Goal: Task Accomplishment & Management: Use online tool/utility

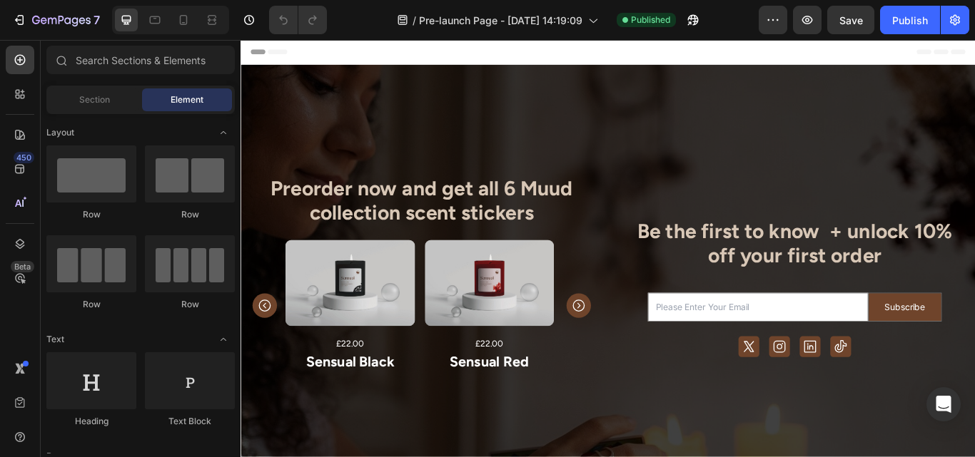
click at [519, 176] on div "Overlay" at bounding box center [668, 312] width 856 height 487
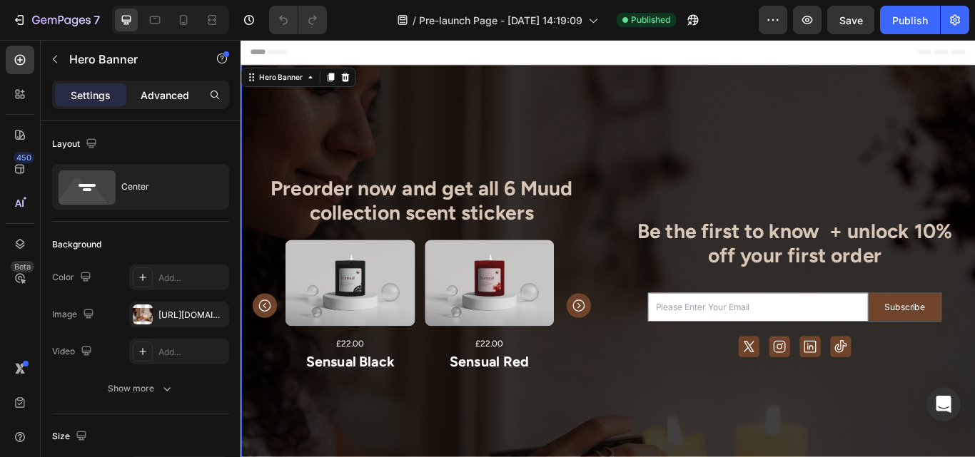
click at [174, 98] on p "Advanced" at bounding box center [165, 95] width 49 height 15
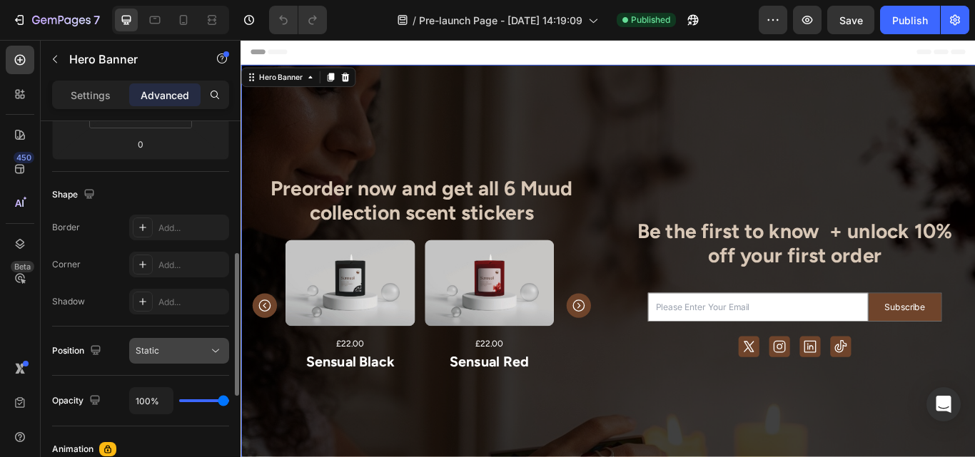
scroll to position [325, 0]
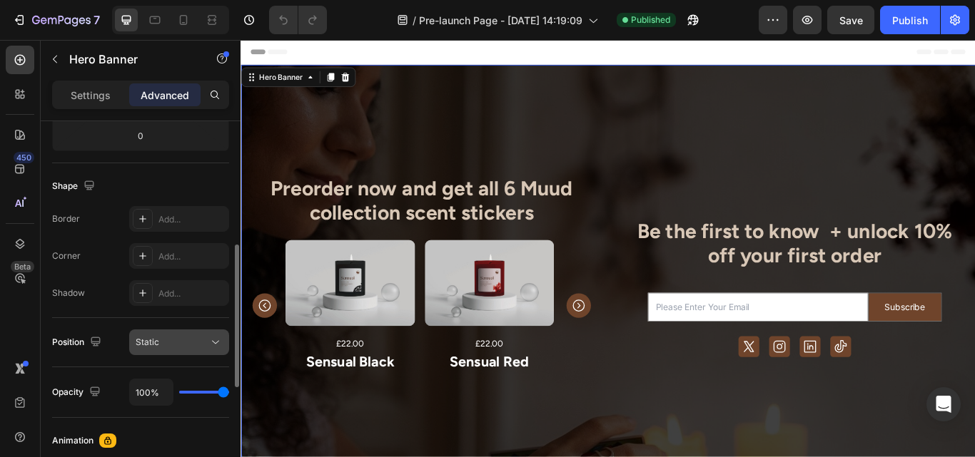
click at [186, 345] on div "Static" at bounding box center [172, 342] width 73 height 13
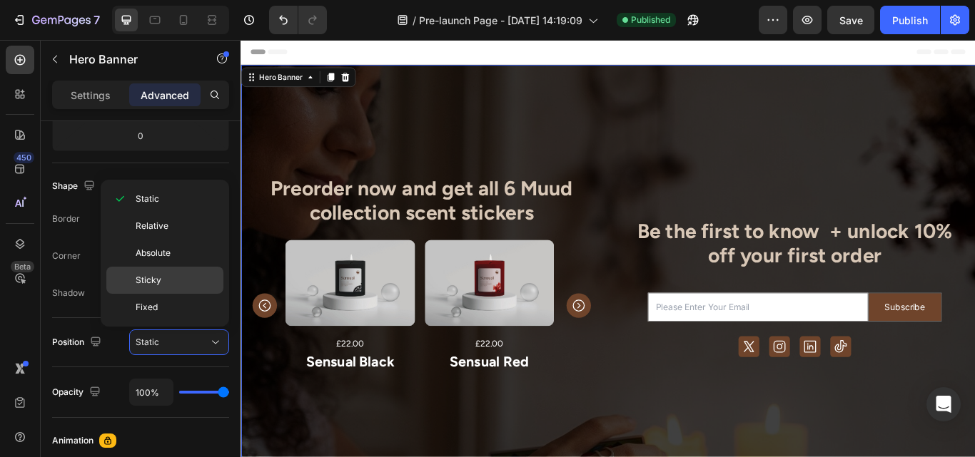
click at [175, 279] on p "Sticky" at bounding box center [176, 280] width 81 height 13
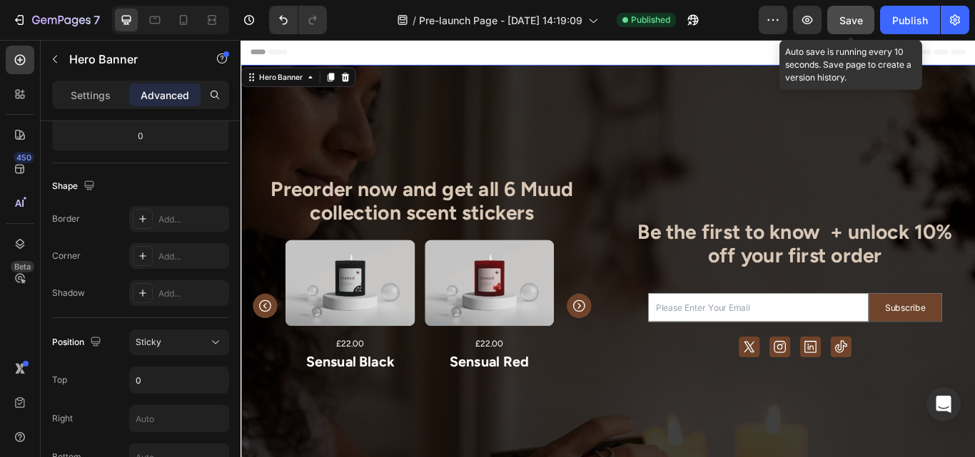
click at [843, 22] on span "Save" at bounding box center [851, 20] width 24 height 12
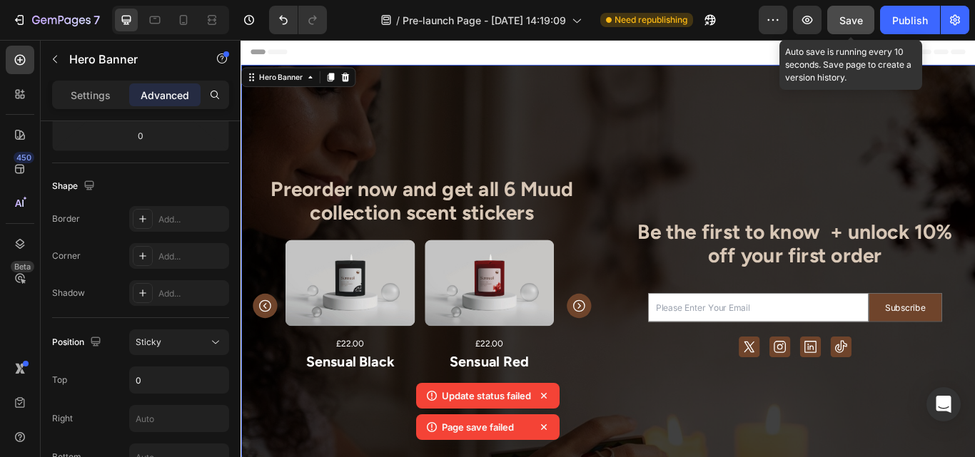
click at [838, 25] on button "Save" at bounding box center [850, 20] width 47 height 29
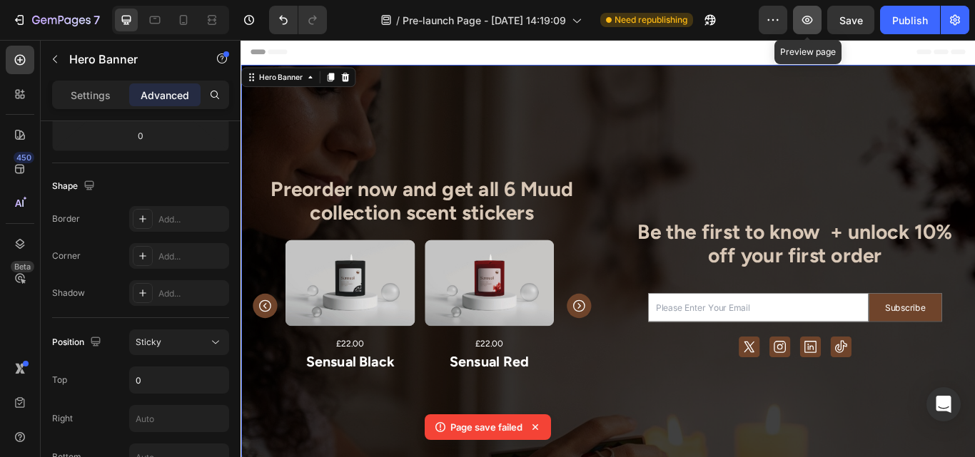
click at [808, 21] on icon "button" at bounding box center [807, 20] width 14 height 14
click at [806, 23] on icon "button" at bounding box center [807, 20] width 14 height 14
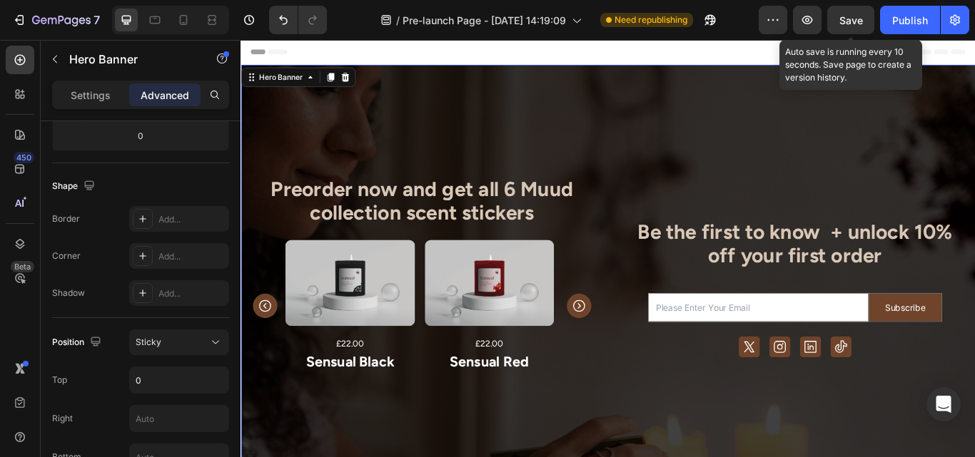
click at [856, 14] on span "Save" at bounding box center [851, 20] width 24 height 12
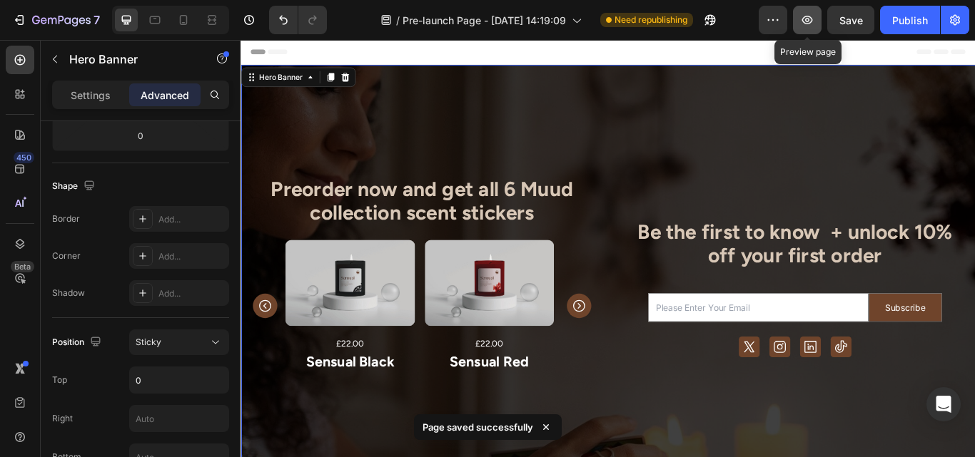
click at [808, 20] on icon "button" at bounding box center [807, 20] width 14 height 14
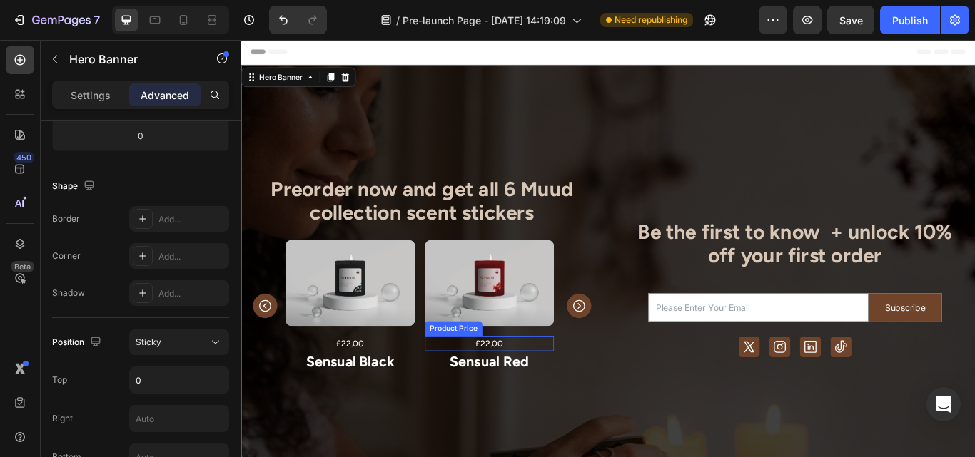
scroll to position [284, 0]
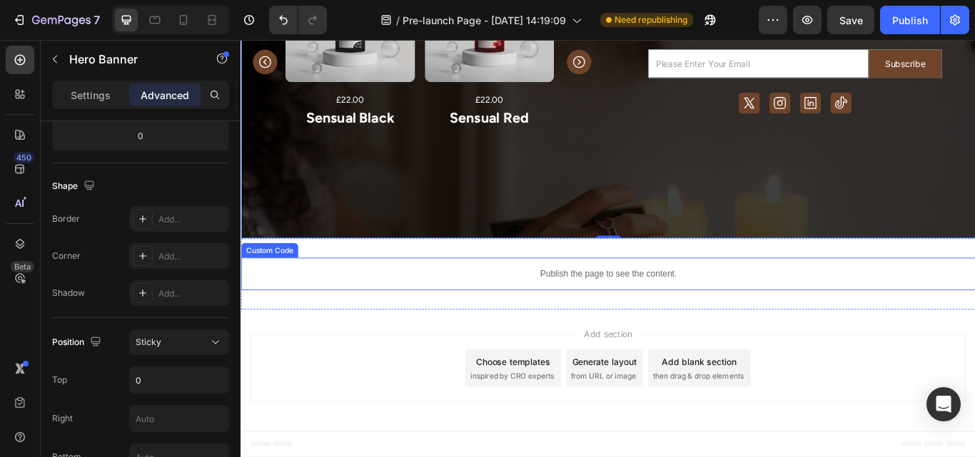
click at [654, 295] on div "Publish the page to see the content." at bounding box center [668, 314] width 856 height 38
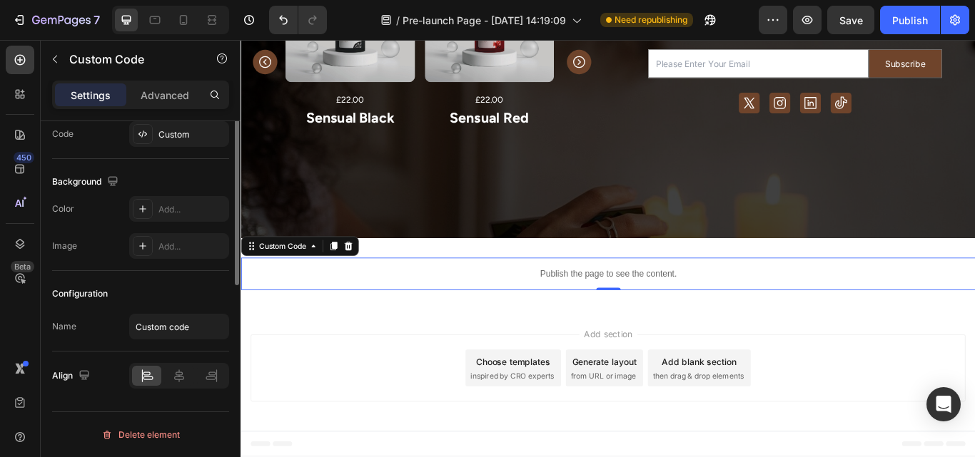
scroll to position [0, 0]
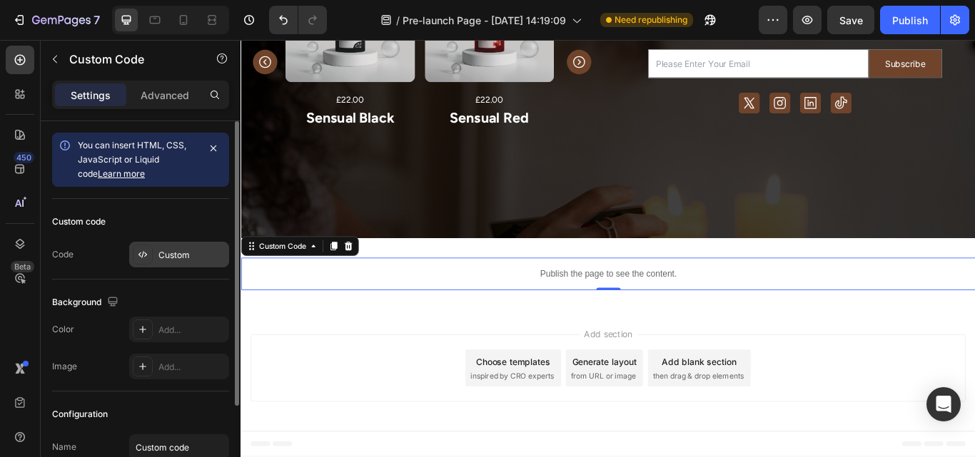
click at [171, 261] on div "Custom" at bounding box center [191, 255] width 67 height 13
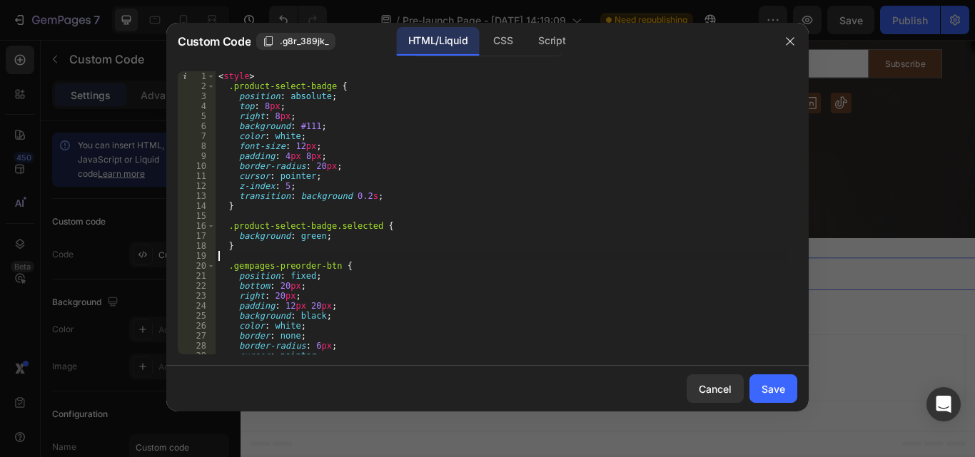
click at [457, 256] on div "< style > .product-select-badge { position : absolute ; top : 8 px ; right : 8 …" at bounding box center [500, 222] width 571 height 303
type textarea "</script>"
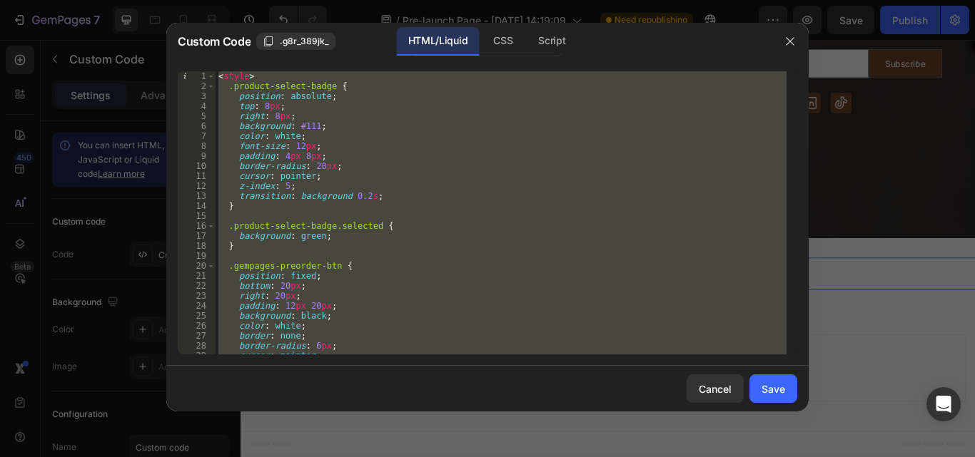
click at [457, 256] on div "< style > .product-select-badge { position : absolute ; top : 8 px ; right : 8 …" at bounding box center [500, 212] width 571 height 283
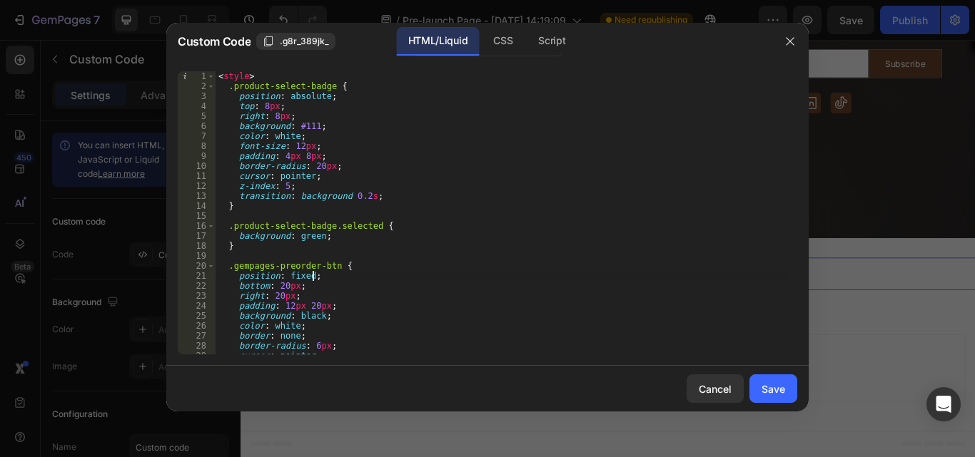
click at [436, 278] on div "< style > .product-select-badge { position : absolute ; top : 8 px ; right : 8 …" at bounding box center [500, 222] width 571 height 303
type textarea "</script>"
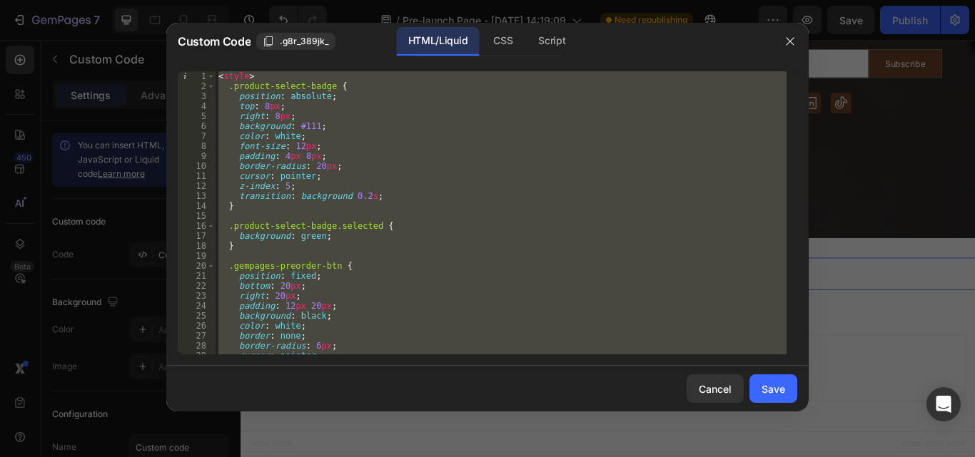
paste textarea
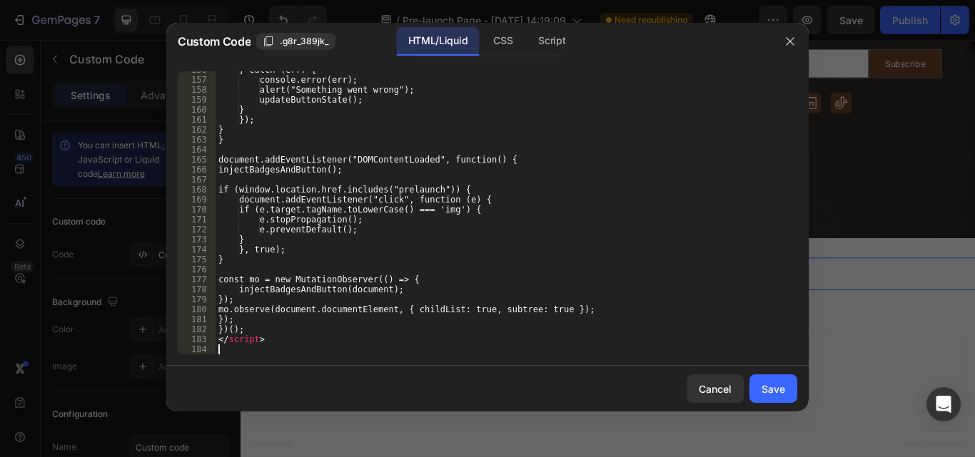
scroll to position [1555, 0]
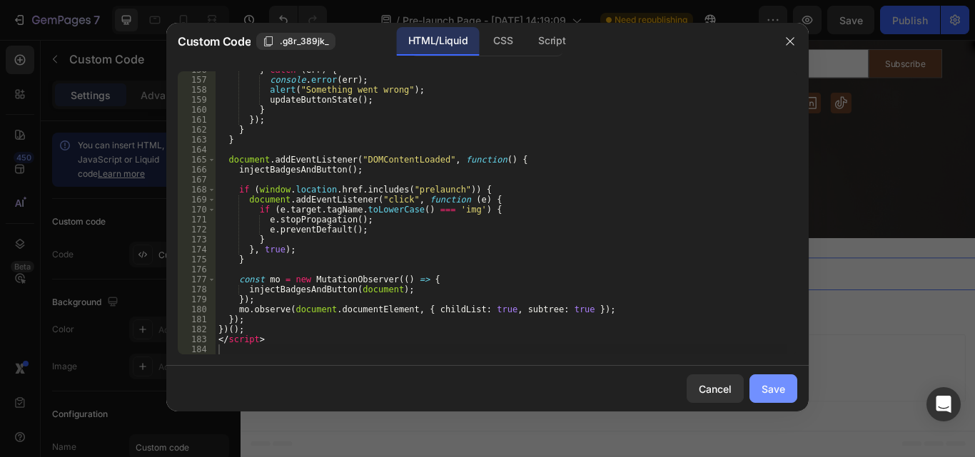
click at [761, 382] on div "Save" at bounding box center [773, 389] width 24 height 15
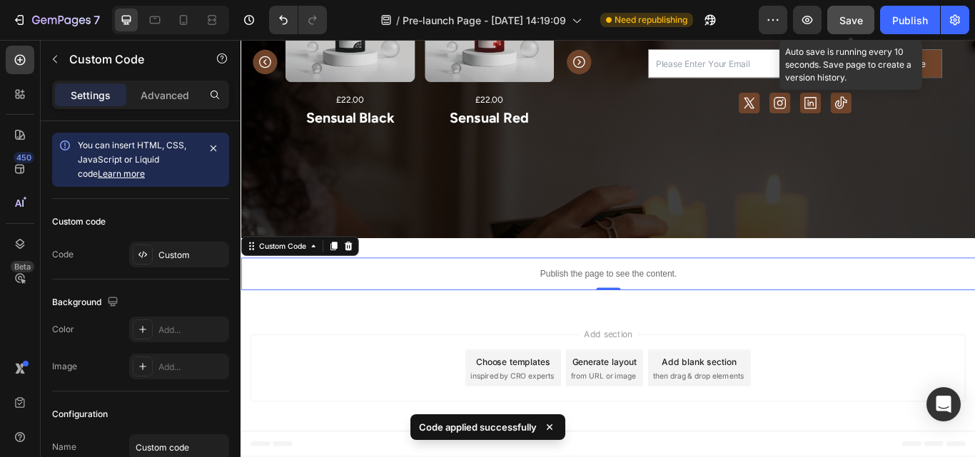
click at [830, 27] on button "Save" at bounding box center [850, 20] width 47 height 29
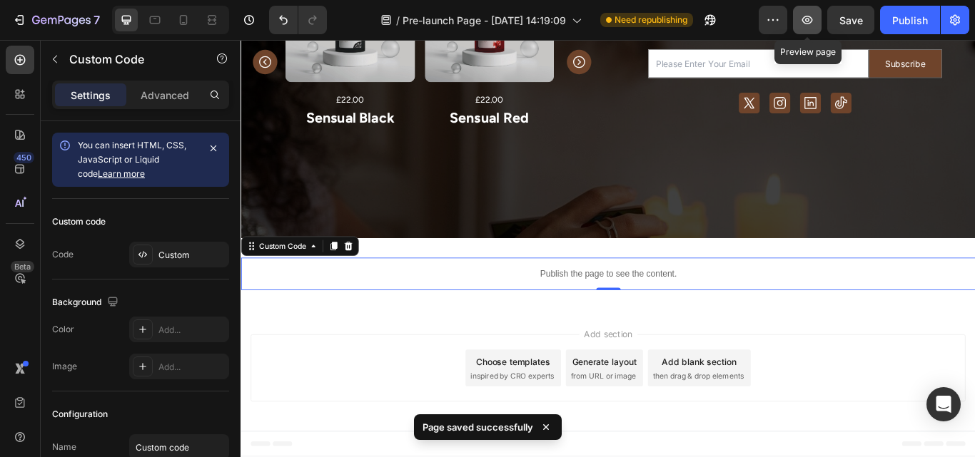
click at [808, 20] on icon "button" at bounding box center [807, 20] width 14 height 14
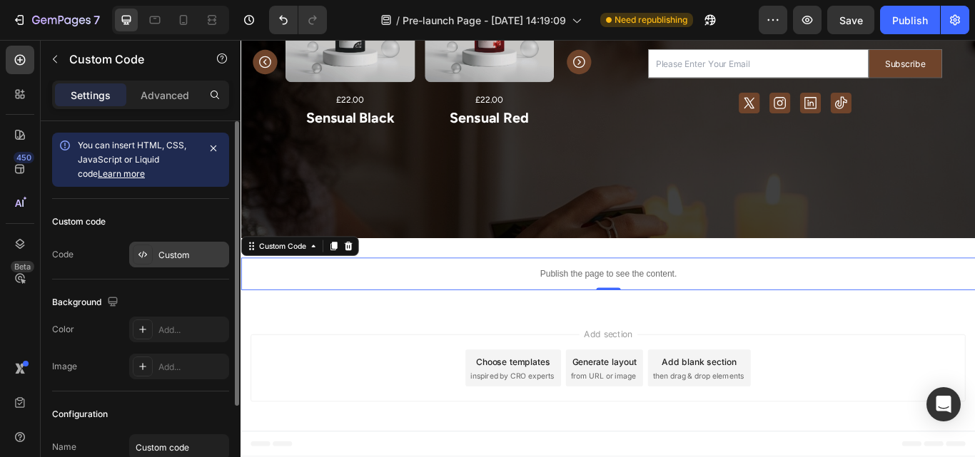
click at [193, 254] on div "Custom" at bounding box center [191, 255] width 67 height 13
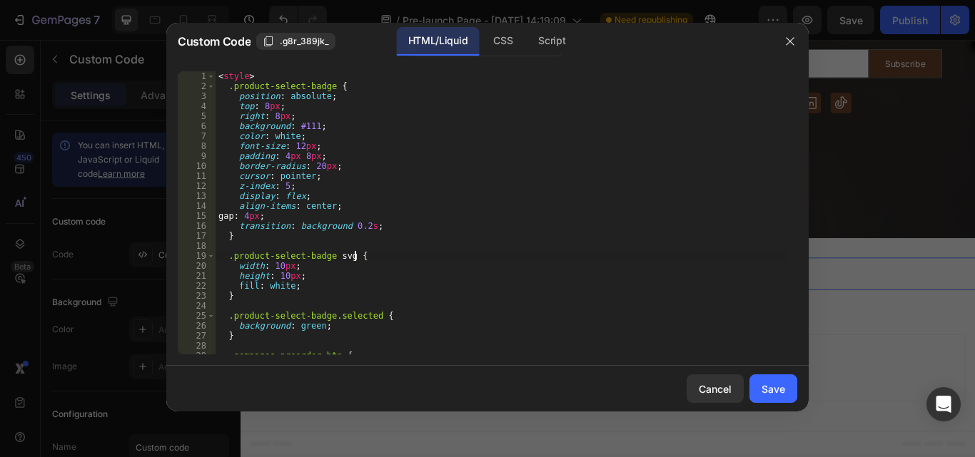
click at [497, 252] on div "< style > .product-select-badge { position : absolute ; top : 8 px ; right : 8 …" at bounding box center [500, 222] width 571 height 303
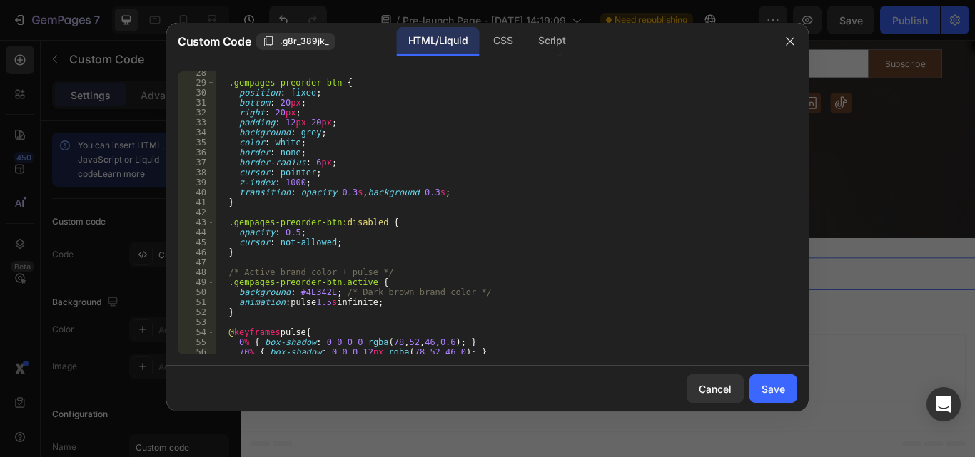
scroll to position [273, 0]
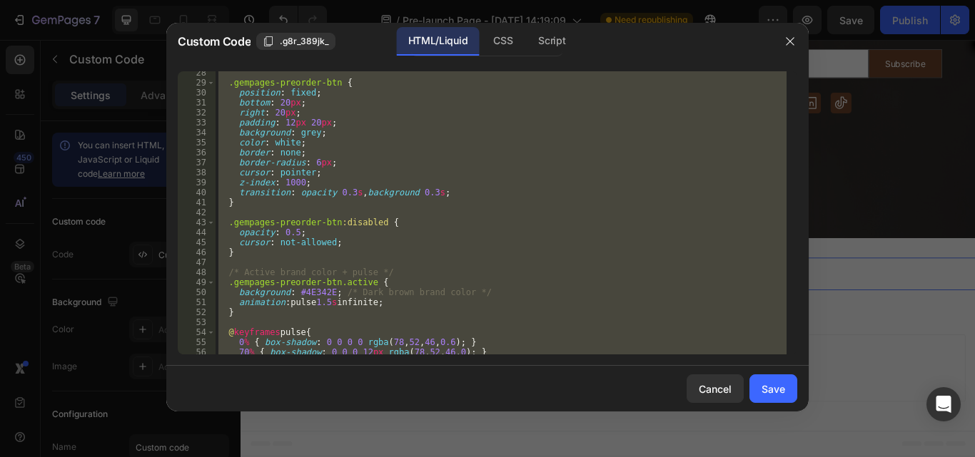
click at [497, 252] on div ".gempages-preorder-btn { position : fixed ; bottom : 20 px ; right : 20 px ; pa…" at bounding box center [500, 212] width 571 height 283
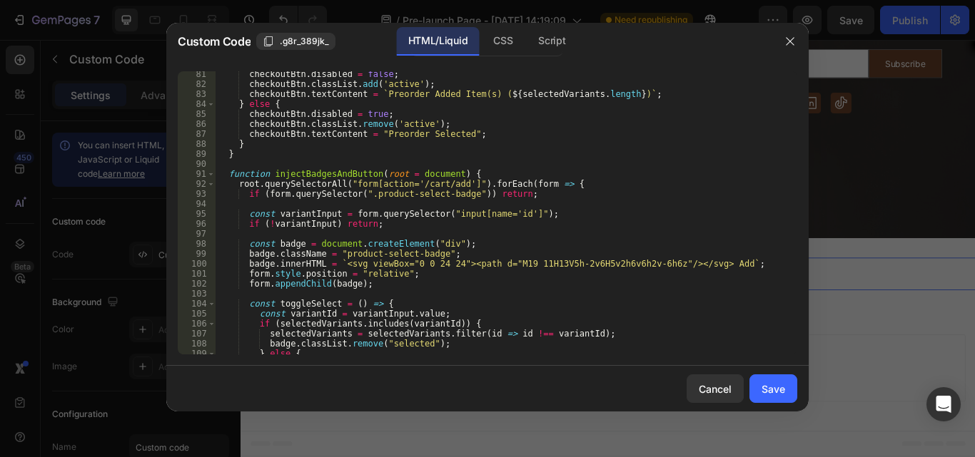
scroll to position [801, 0]
click at [410, 278] on div "checkoutBtn . disabled = false ; checkoutBtn . classList . add ( 'active' ) ; c…" at bounding box center [500, 220] width 571 height 303
type textarea "form.style.position = "relative";"
